Goal: Task Accomplishment & Management: Manage account settings

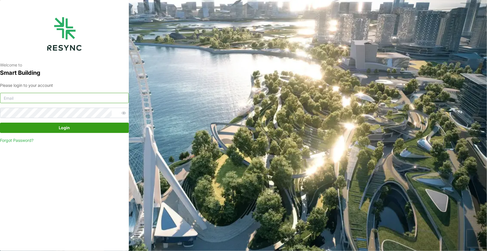
click at [31, 99] on input at bounding box center [64, 98] width 129 height 10
paste input "andrew.ong@aumovio.com"
type input "andrew.ong@aumovio.com"
click at [98, 130] on span "Login" at bounding box center [64, 128] width 118 height 10
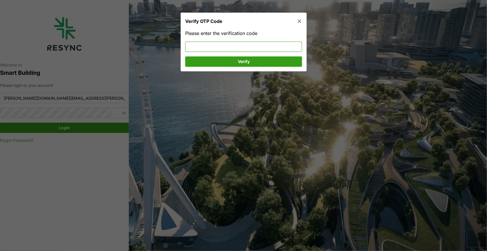
click at [220, 42] on input at bounding box center [243, 47] width 117 height 10
click at [219, 43] on input at bounding box center [243, 47] width 117 height 10
type input "572953"
click at [217, 64] on span "Verify" at bounding box center [244, 62] width 106 height 10
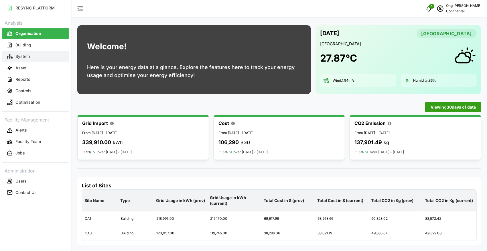
click at [24, 58] on p "System" at bounding box center [22, 57] width 14 height 6
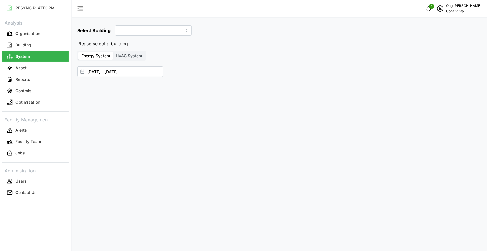
type input "CA1"
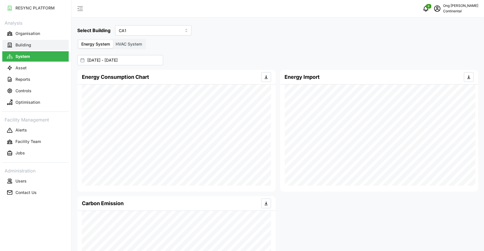
click at [25, 46] on p "Building" at bounding box center [23, 45] width 16 height 6
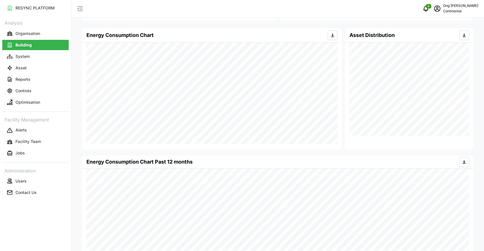
scroll to position [120, 0]
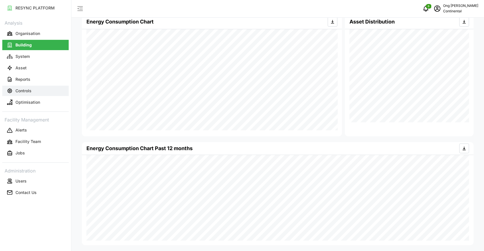
click at [32, 94] on button "Controls" at bounding box center [35, 91] width 66 height 10
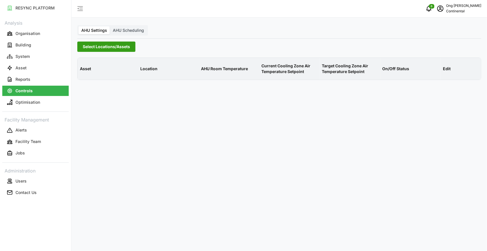
click at [104, 46] on span "Select Locations/Assets" at bounding box center [106, 47] width 47 height 10
click at [84, 73] on icon at bounding box center [84, 72] width 5 height 5
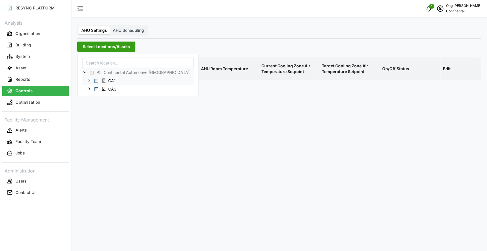
click at [96, 81] on span "Select CA1" at bounding box center [97, 81] width 4 height 4
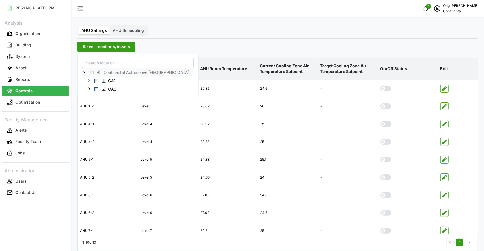
click at [254, 32] on div "AHU Settings AHU Scheduling Select Locations/Assets Asset Location AHU Room Tem…" at bounding box center [278, 140] width 413 height 280
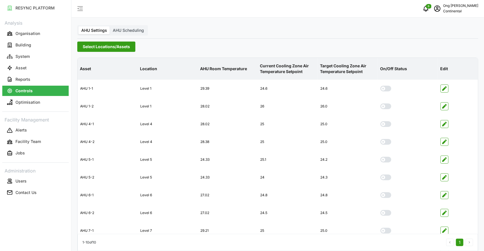
click at [101, 48] on span "Select Locations/Assets" at bounding box center [106, 47] width 47 height 10
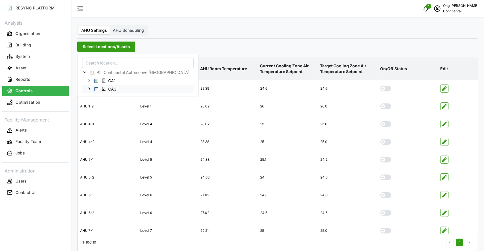
click at [97, 88] on span "Select CA3" at bounding box center [97, 89] width 4 height 4
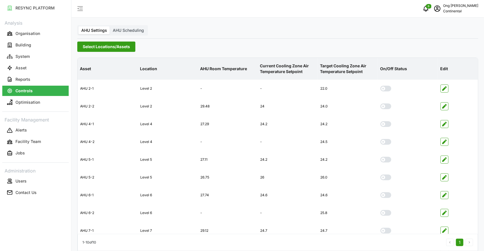
click at [215, 46] on div "Select Locations/Assets" at bounding box center [277, 47] width 401 height 10
click at [93, 48] on span "Select Locations/Assets" at bounding box center [106, 47] width 47 height 10
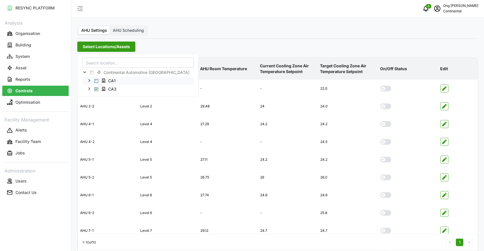
click at [97, 81] on span "Select CA1" at bounding box center [97, 81] width 4 height 4
click at [226, 34] on div "AHU Settings AHU Scheduling Select Locations/Assets Asset Location AHU Room Tem…" at bounding box center [278, 140] width 413 height 280
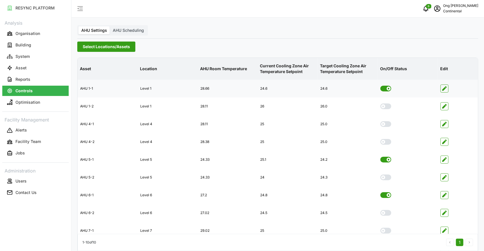
click at [444, 87] on icon "button" at bounding box center [444, 88] width 5 height 5
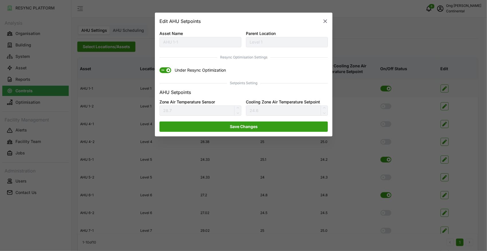
click at [325, 21] on icon "button" at bounding box center [325, 20] width 3 height 3
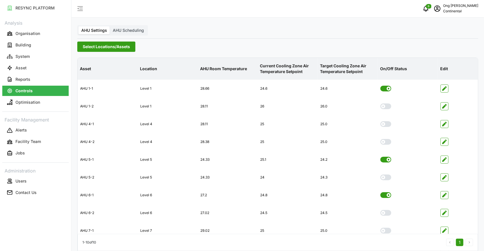
click at [130, 29] on span "AHU Scheduling" at bounding box center [128, 30] width 31 height 5
click at [110, 26] on input "AHU Scheduling" at bounding box center [110, 26] width 0 height 0
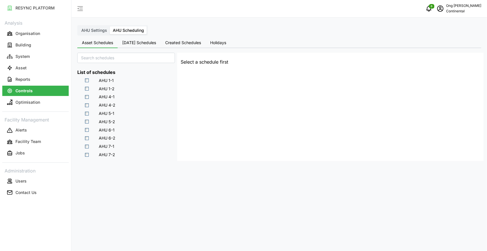
click at [146, 45] on button "[DATE] Schedules" at bounding box center [139, 43] width 43 height 10
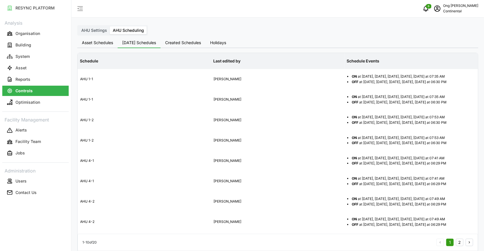
click at [108, 41] on span "Asset Schedules" at bounding box center [97, 43] width 31 height 4
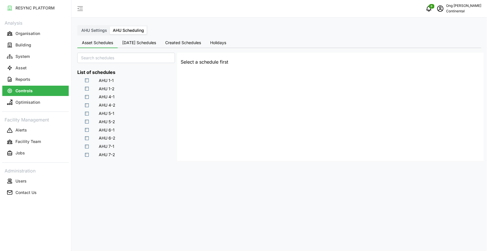
click at [97, 34] on div "AHU Settings AHU Scheduling" at bounding box center [112, 30] width 71 height 10
click at [97, 33] on label "AHU Settings" at bounding box center [94, 30] width 32 height 8
click at [78, 26] on input "AHU Settings" at bounding box center [78, 26] width 0 height 0
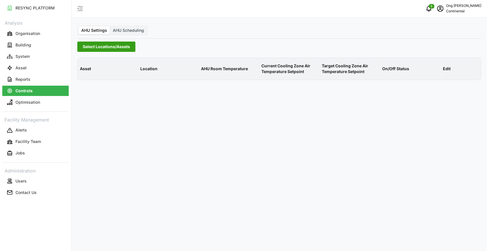
click at [97, 45] on span "Select Locations/Assets" at bounding box center [106, 47] width 47 height 10
click at [84, 74] on icon at bounding box center [84, 72] width 5 height 5
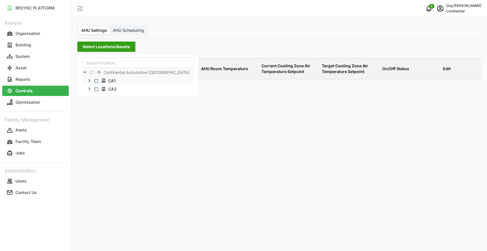
click at [96, 79] on span "Select CA1" at bounding box center [97, 81] width 4 height 4
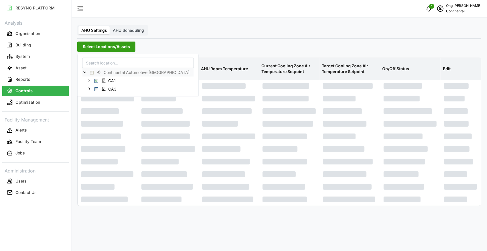
click at [54, 229] on div "RESYNC PLATFORM Analysis Organisation Building System Asset Reports Controls Op…" at bounding box center [35, 125] width 71 height 251
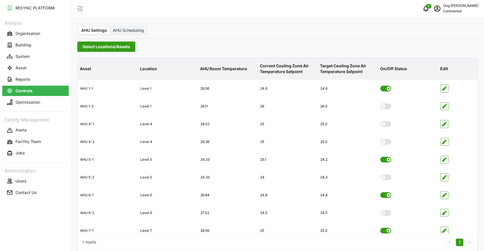
click at [117, 48] on span "Select Locations/Assets" at bounding box center [106, 47] width 47 height 10
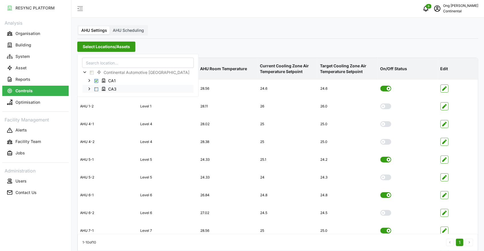
click at [97, 89] on span "Select CA3" at bounding box center [97, 89] width 4 height 4
click at [220, 44] on div "Select Locations/Assets" at bounding box center [277, 47] width 401 height 10
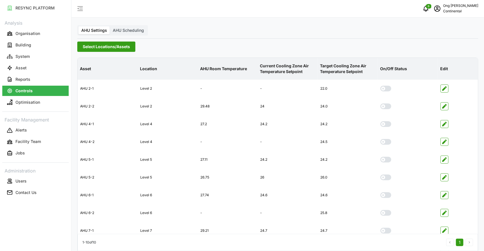
click at [103, 45] on span "Select Locations/Assets" at bounding box center [106, 47] width 47 height 10
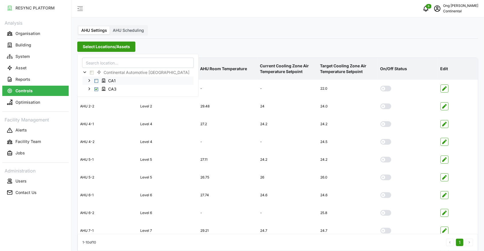
click at [96, 81] on span "Select CA1" at bounding box center [97, 81] width 4 height 4
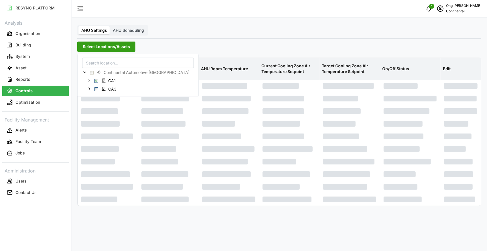
click at [241, 49] on div "Select Locations/Assets" at bounding box center [279, 47] width 404 height 10
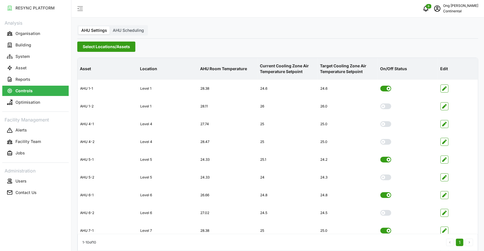
click at [96, 47] on span "Select Locations/Assets" at bounding box center [106, 47] width 47 height 10
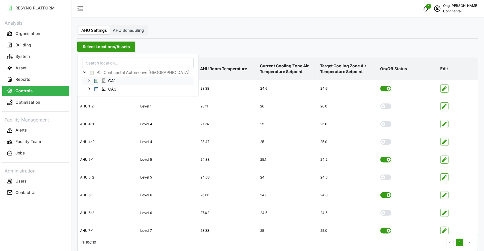
click at [96, 80] on span "Select CA1" at bounding box center [97, 81] width 4 height 4
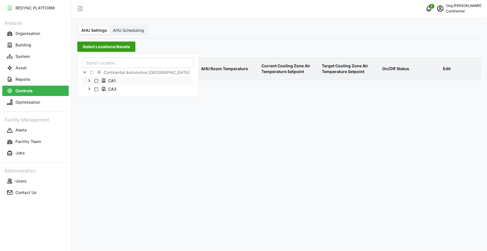
click at [96, 80] on span "Select CA1" at bounding box center [97, 81] width 4 height 4
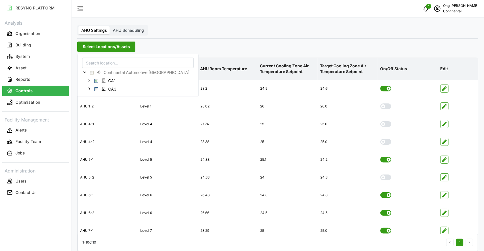
click at [213, 42] on div "Select Locations/Assets" at bounding box center [277, 47] width 401 height 10
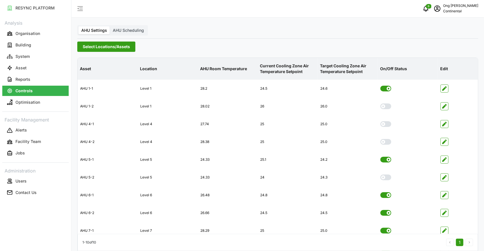
click at [30, 212] on div "RESYNC PLATFORM Analysis Organisation Building System Asset Reports Controls Op…" at bounding box center [35, 125] width 71 height 251
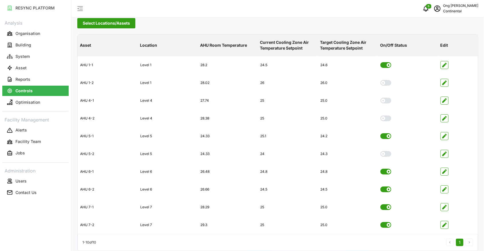
scroll to position [29, 0]
